Goal: Navigation & Orientation: Find specific page/section

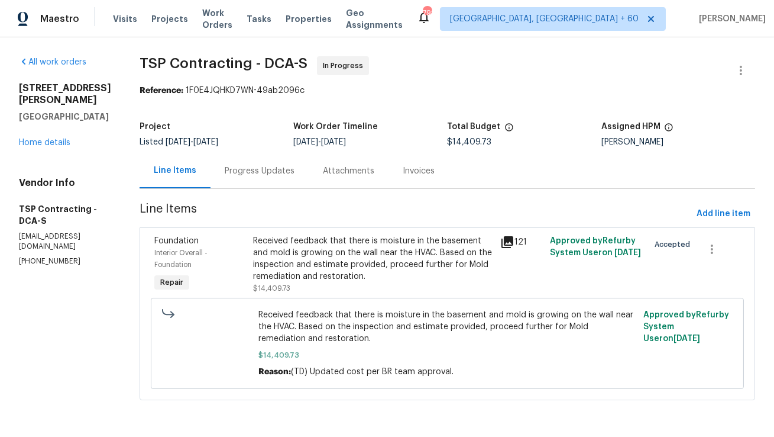
click at [283, 170] on div "Progress Updates" at bounding box center [260, 171] width 70 height 12
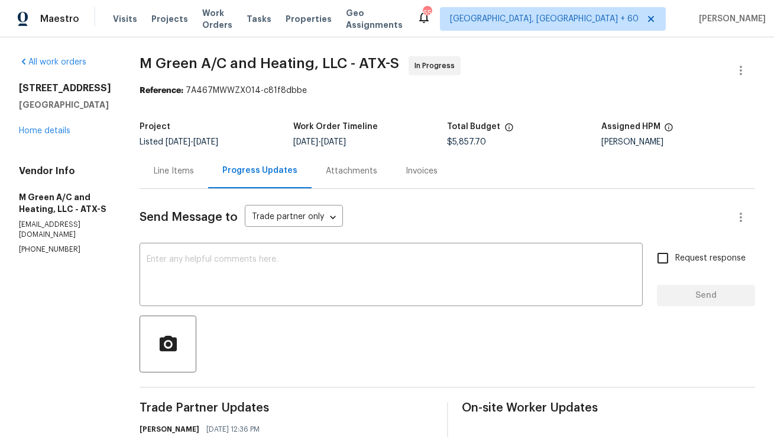
scroll to position [124, 0]
